Goal: Task Accomplishment & Management: Use online tool/utility

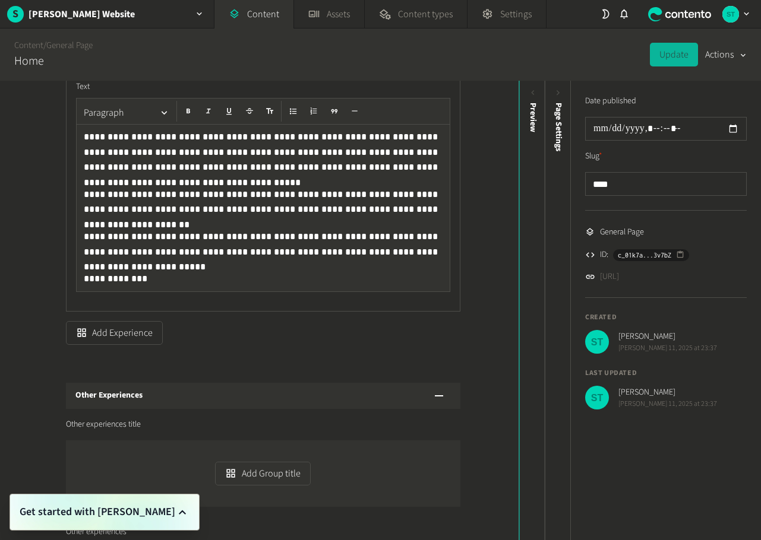
scroll to position [2721, 0]
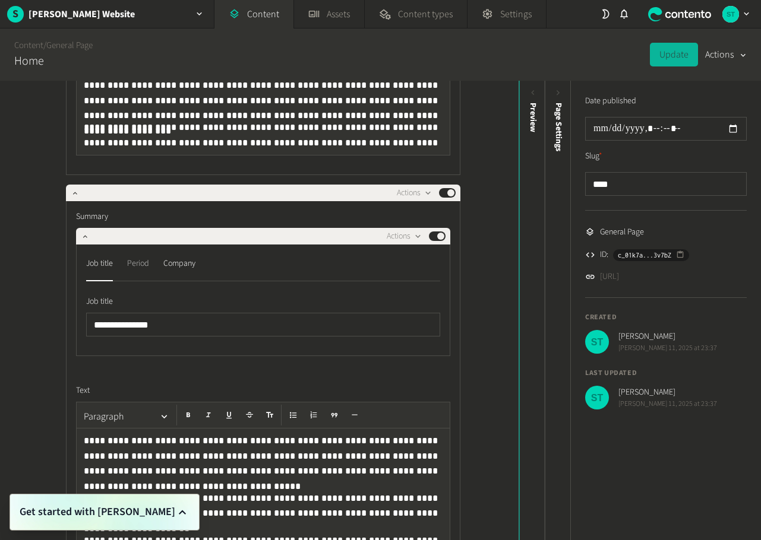
click at [131, 264] on div "Period" at bounding box center [138, 263] width 22 height 19
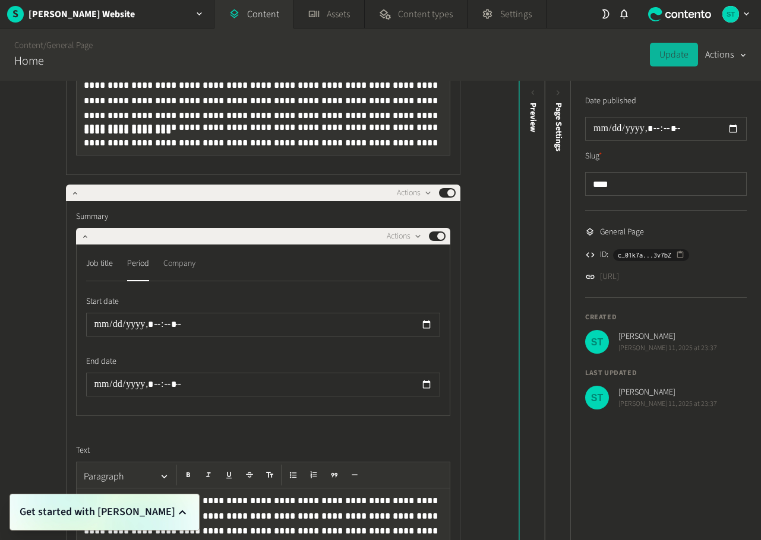
click at [182, 261] on div "Company" at bounding box center [179, 263] width 32 height 19
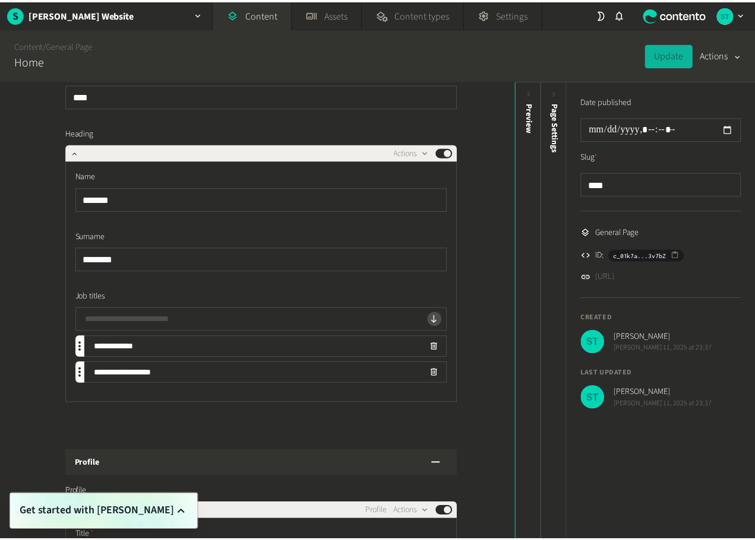
scroll to position [0, 0]
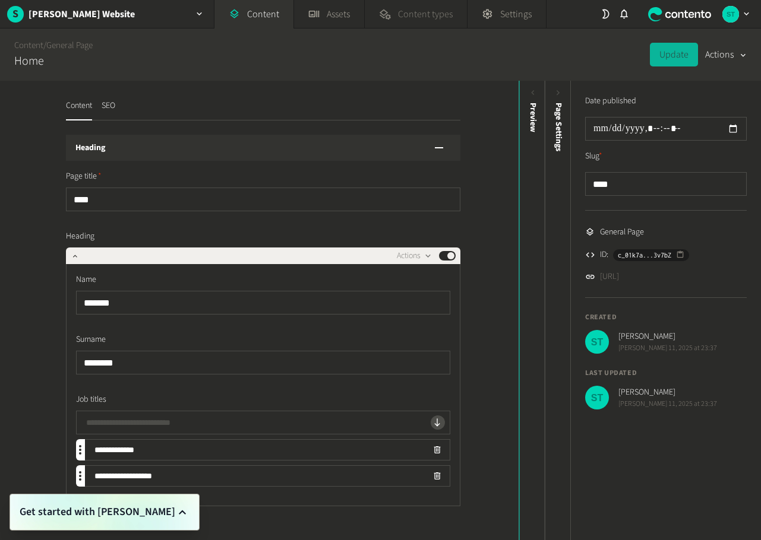
click at [423, 21] on span "Content types" at bounding box center [425, 14] width 55 height 14
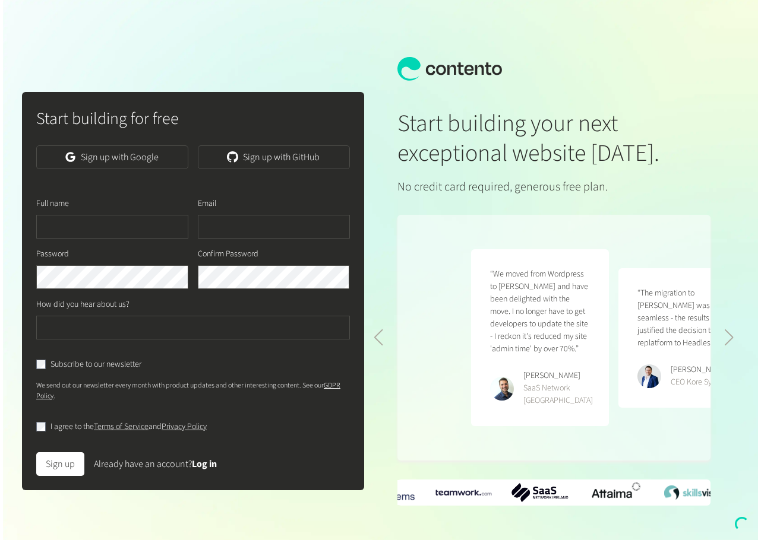
scroll to position [0, 295]
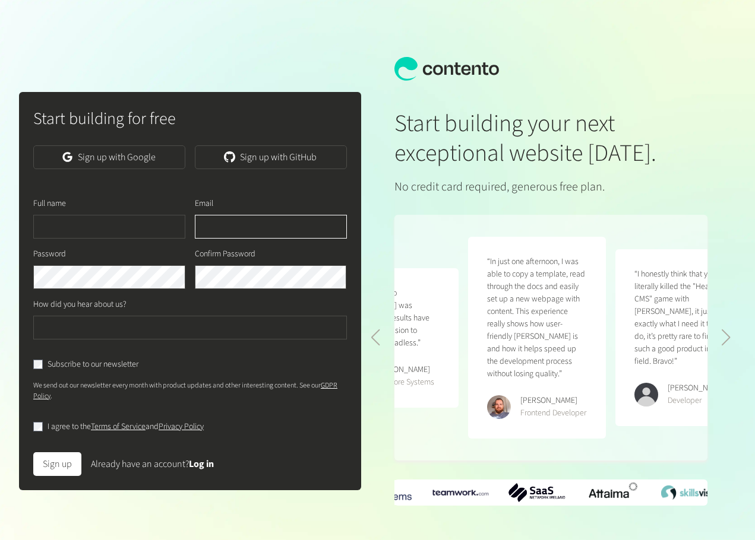
type input "**********"
click at [204, 471] on link "Log in" at bounding box center [201, 464] width 25 height 13
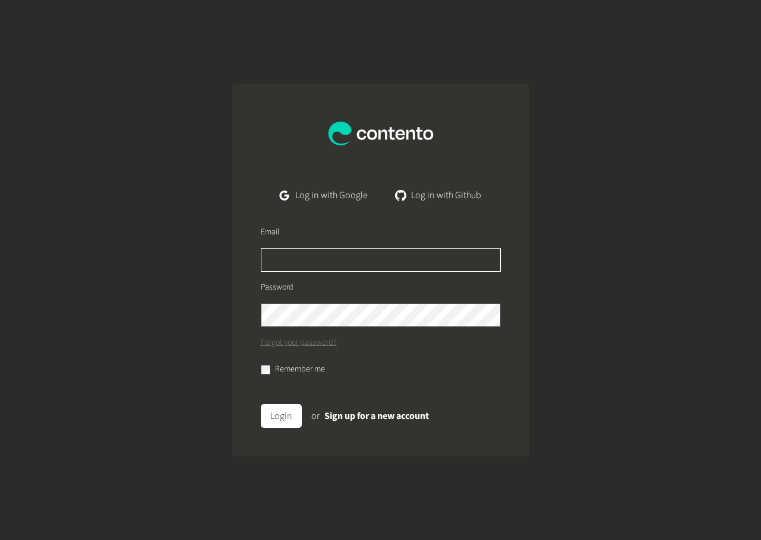
type input "**********"
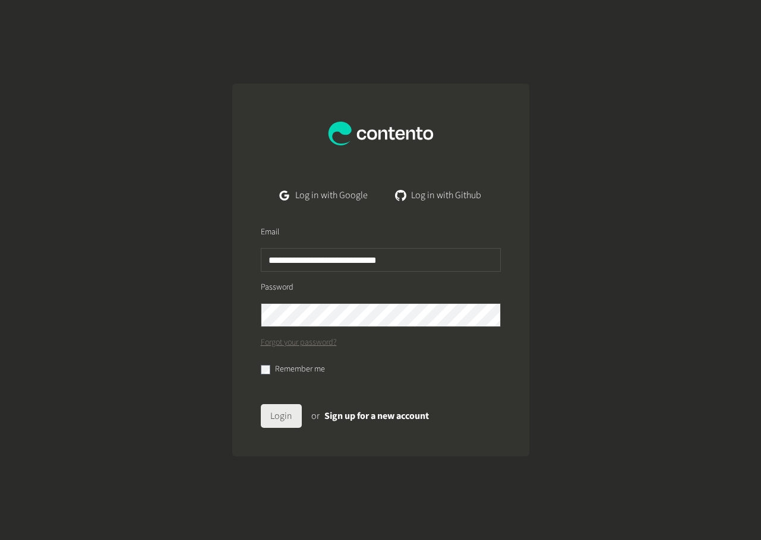
click at [281, 421] on button "Login" at bounding box center [281, 416] width 41 height 24
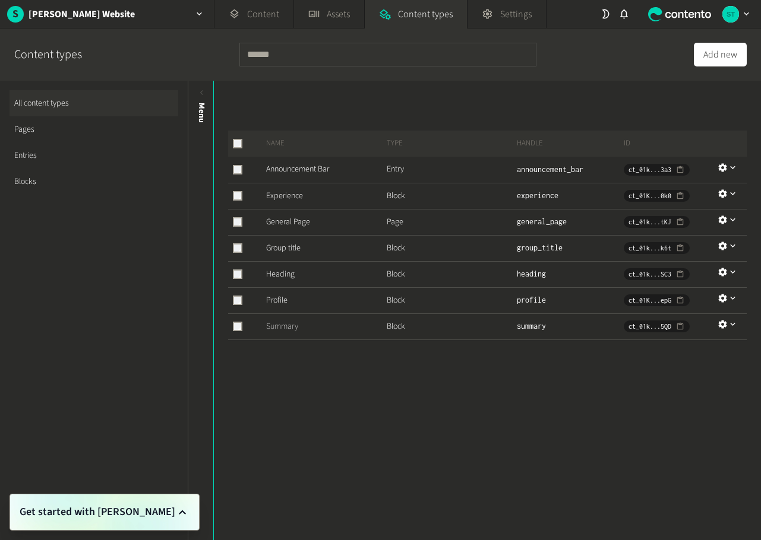
click at [281, 326] on link "Summary" at bounding box center [282, 327] width 32 height 12
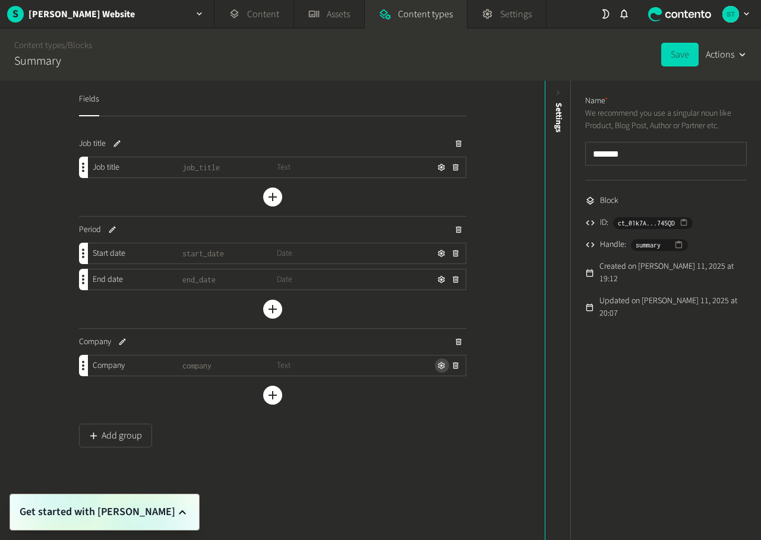
click at [439, 369] on icon "button" at bounding box center [441, 366] width 8 height 8
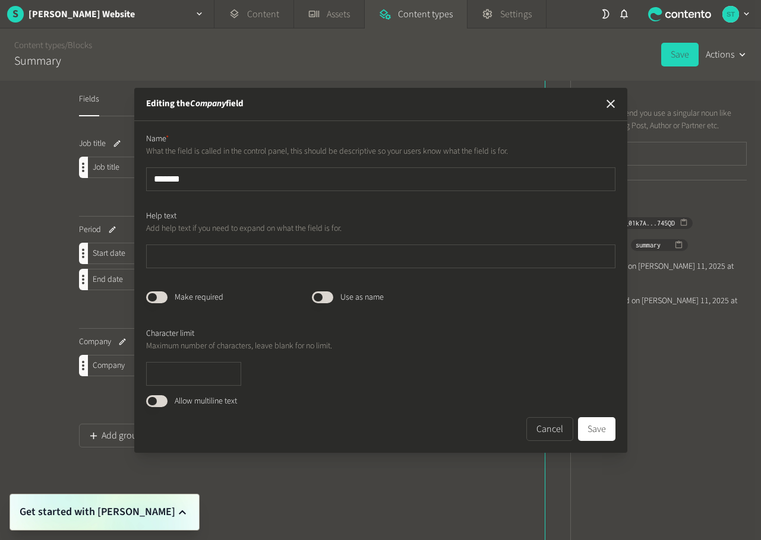
click at [613, 105] on icon "button" at bounding box center [610, 104] width 14 height 14
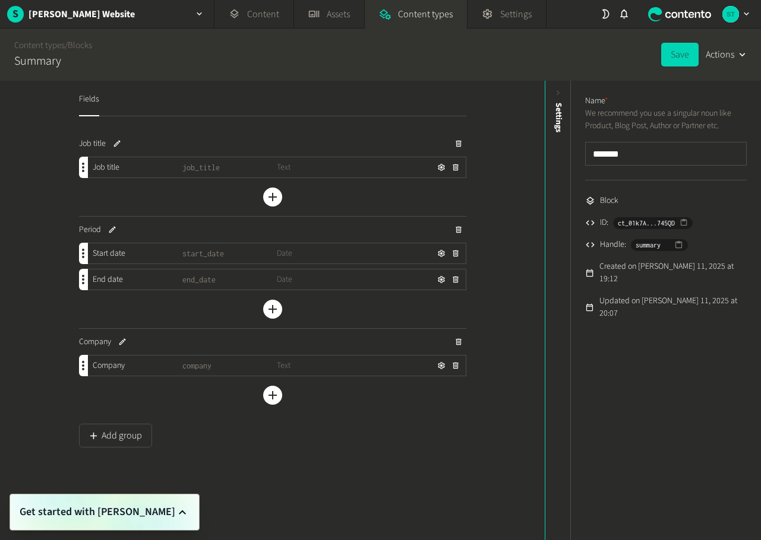
click at [280, 281] on span "Date" at bounding box center [324, 280] width 94 height 12
click at [678, 243] on icon at bounding box center [678, 244] width 7 height 7
